Goal: Task Accomplishment & Management: Use online tool/utility

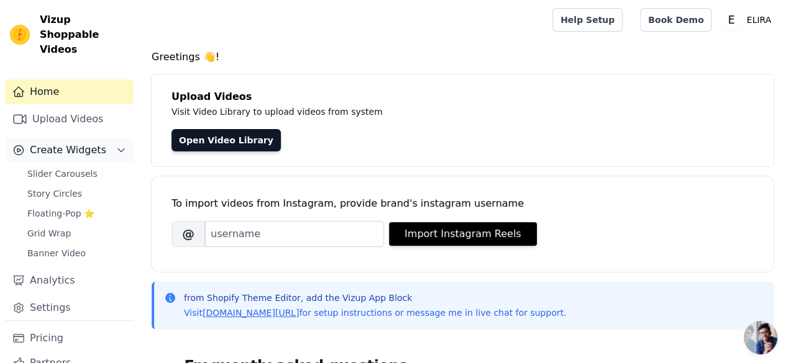
click at [98, 138] on button "Create Widgets" at bounding box center [69, 150] width 129 height 25
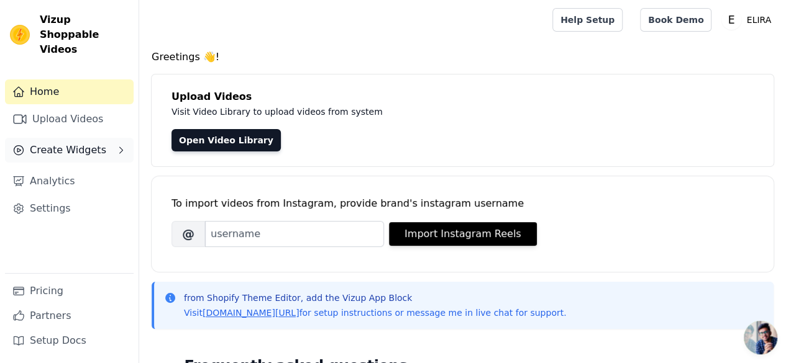
click at [98, 138] on button "Create Widgets" at bounding box center [69, 150] width 129 height 25
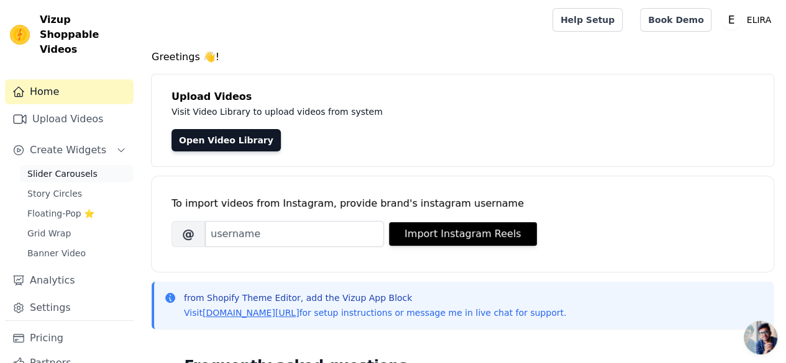
click at [68, 168] on span "Slider Carousels" at bounding box center [62, 174] width 70 height 12
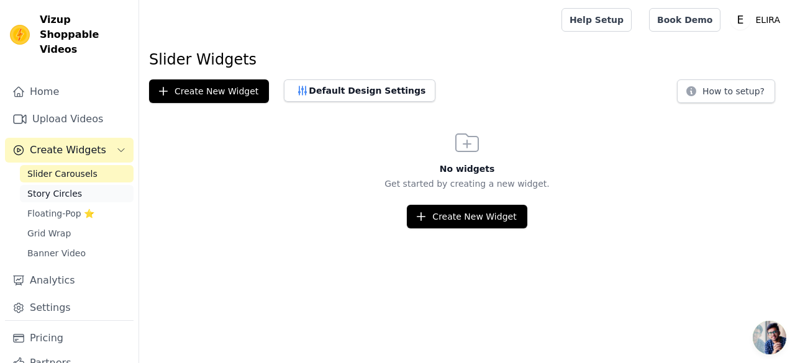
click at [83, 185] on link "Story Circles" at bounding box center [77, 193] width 114 height 17
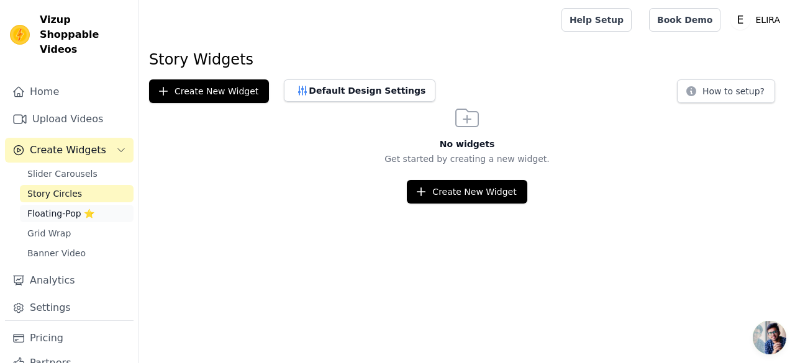
click at [55, 207] on span "Floating-Pop ⭐" at bounding box center [60, 213] width 67 height 12
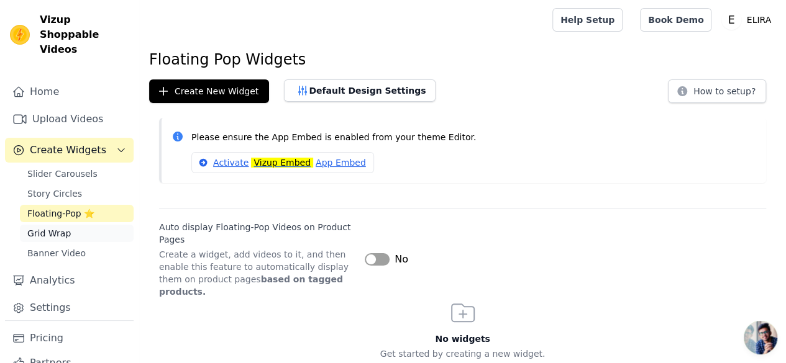
click at [70, 225] on link "Grid Wrap" at bounding box center [77, 233] width 114 height 17
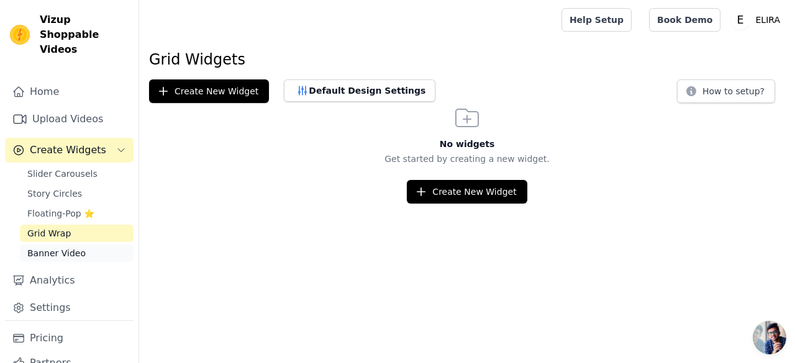
click at [65, 247] on span "Banner Video" at bounding box center [56, 253] width 58 height 12
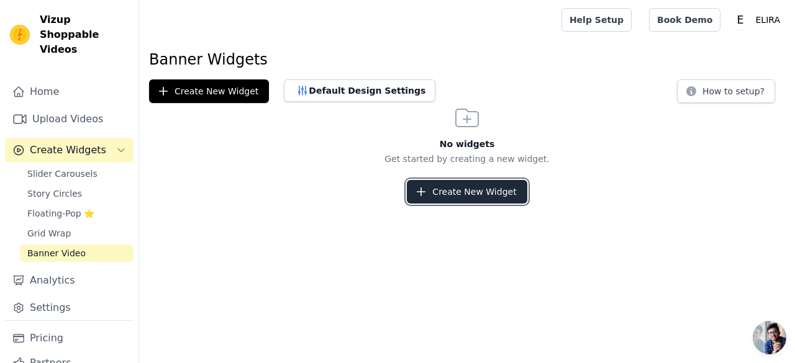
click at [485, 194] on button "Create New Widget" at bounding box center [467, 192] width 120 height 24
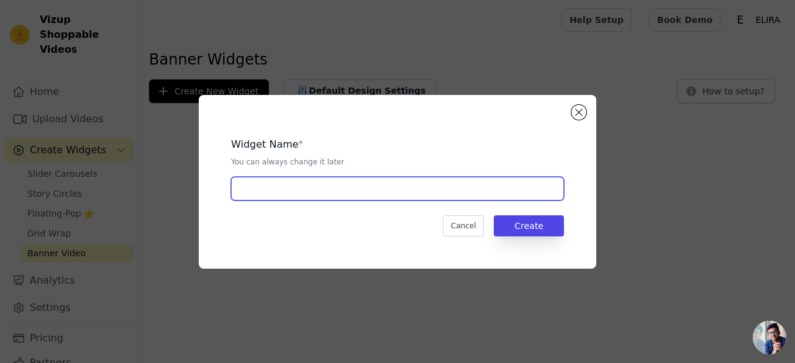
click at [399, 191] on input "text" at bounding box center [397, 189] width 333 height 24
type input "buhjk"
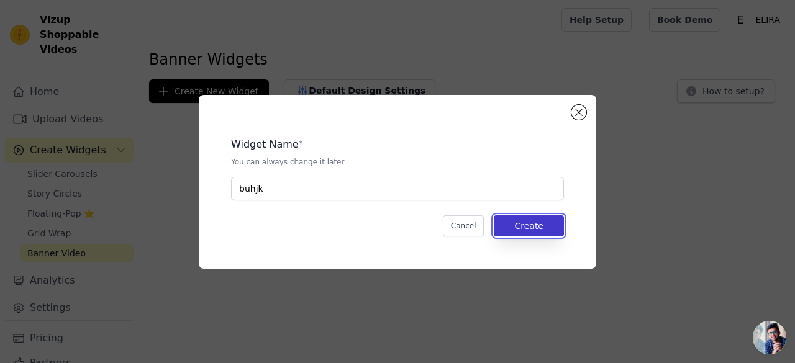
click at [537, 234] on button "Create" at bounding box center [529, 226] width 70 height 21
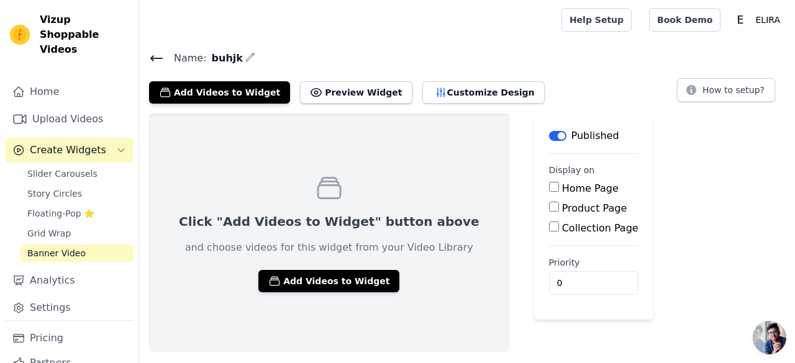
click at [549, 189] on input "Home Page" at bounding box center [554, 187] width 10 height 10
checkbox input "true"
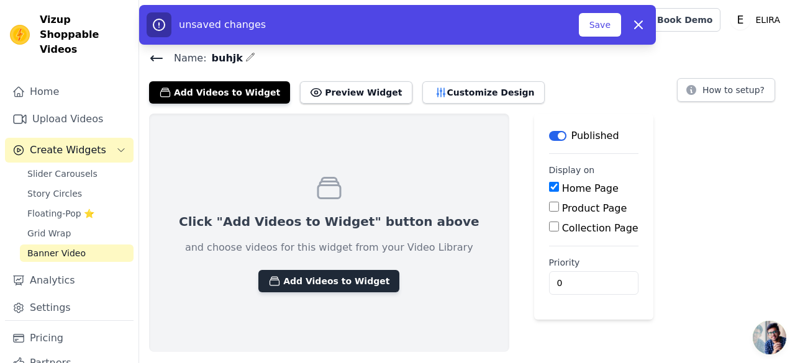
click at [329, 279] on button "Add Videos to Widget" at bounding box center [328, 281] width 141 height 22
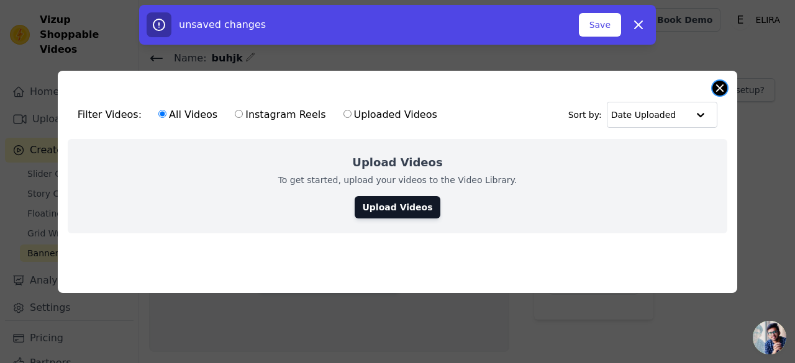
click at [717, 86] on button "Close modal" at bounding box center [719, 88] width 15 height 15
